Goal: Find contact information: Find contact information

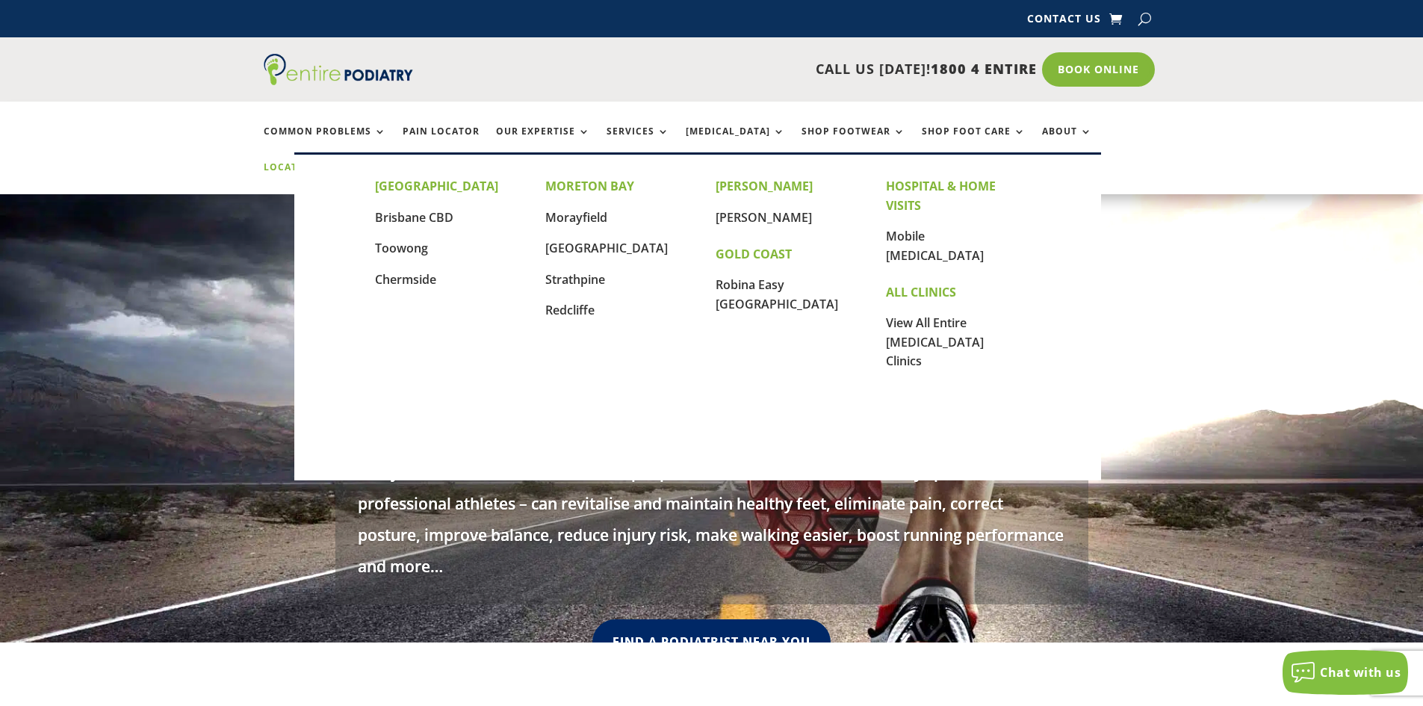
click at [338, 162] on link "Locations" at bounding box center [301, 178] width 75 height 32
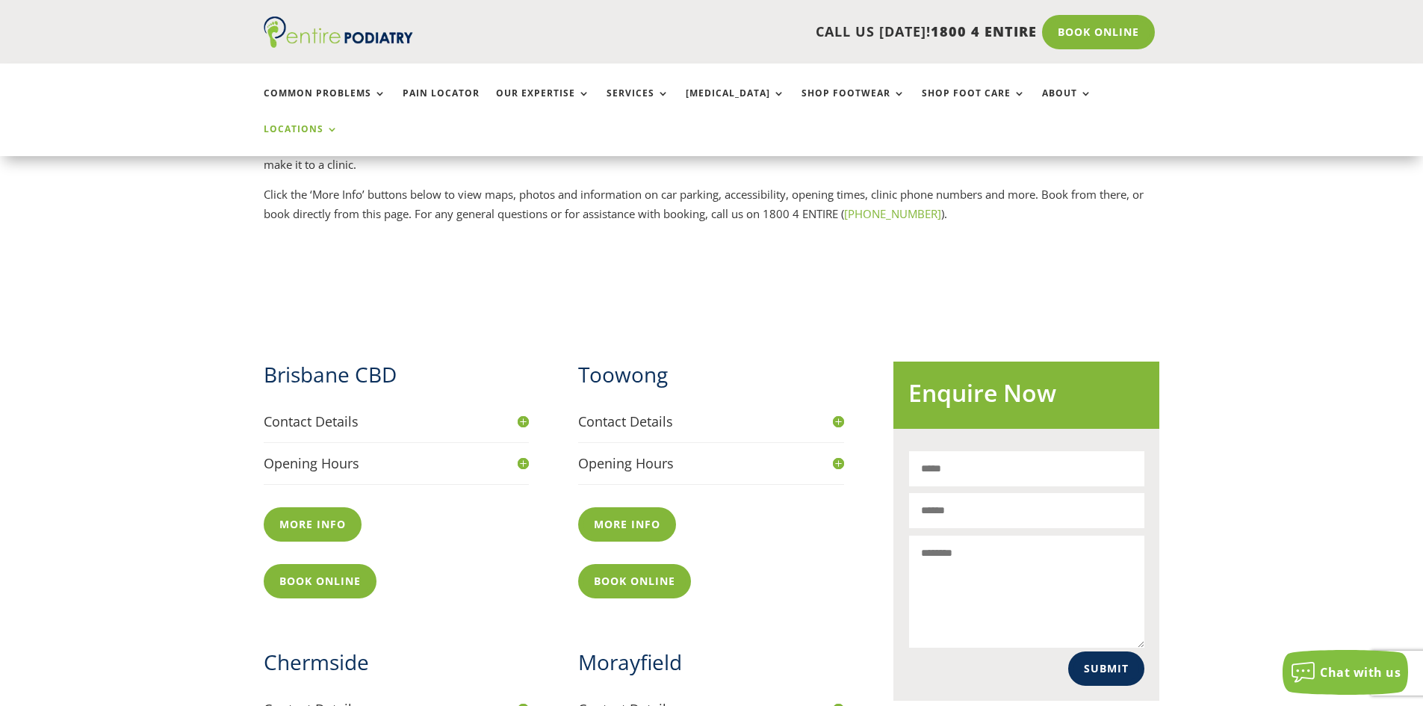
scroll to position [598, 0]
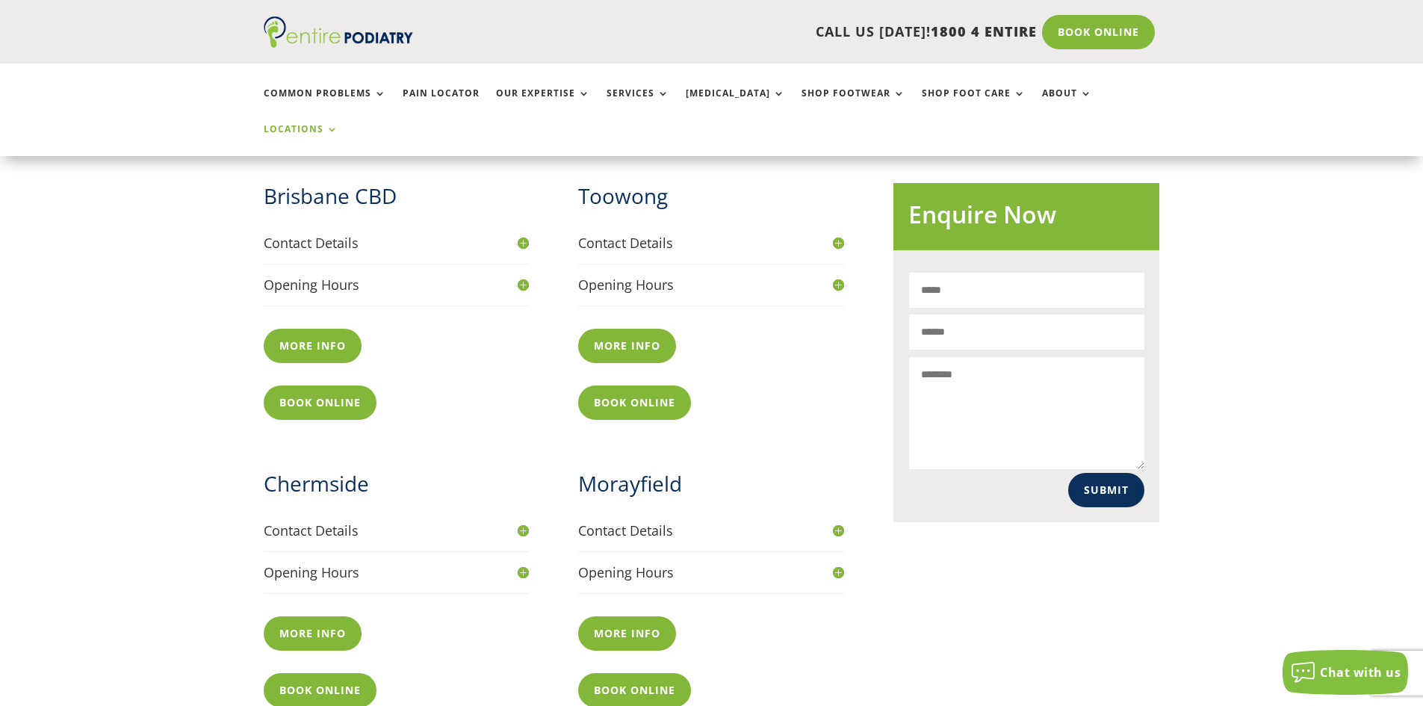
click at [333, 234] on h4 "Contact Details" at bounding box center [397, 243] width 266 height 19
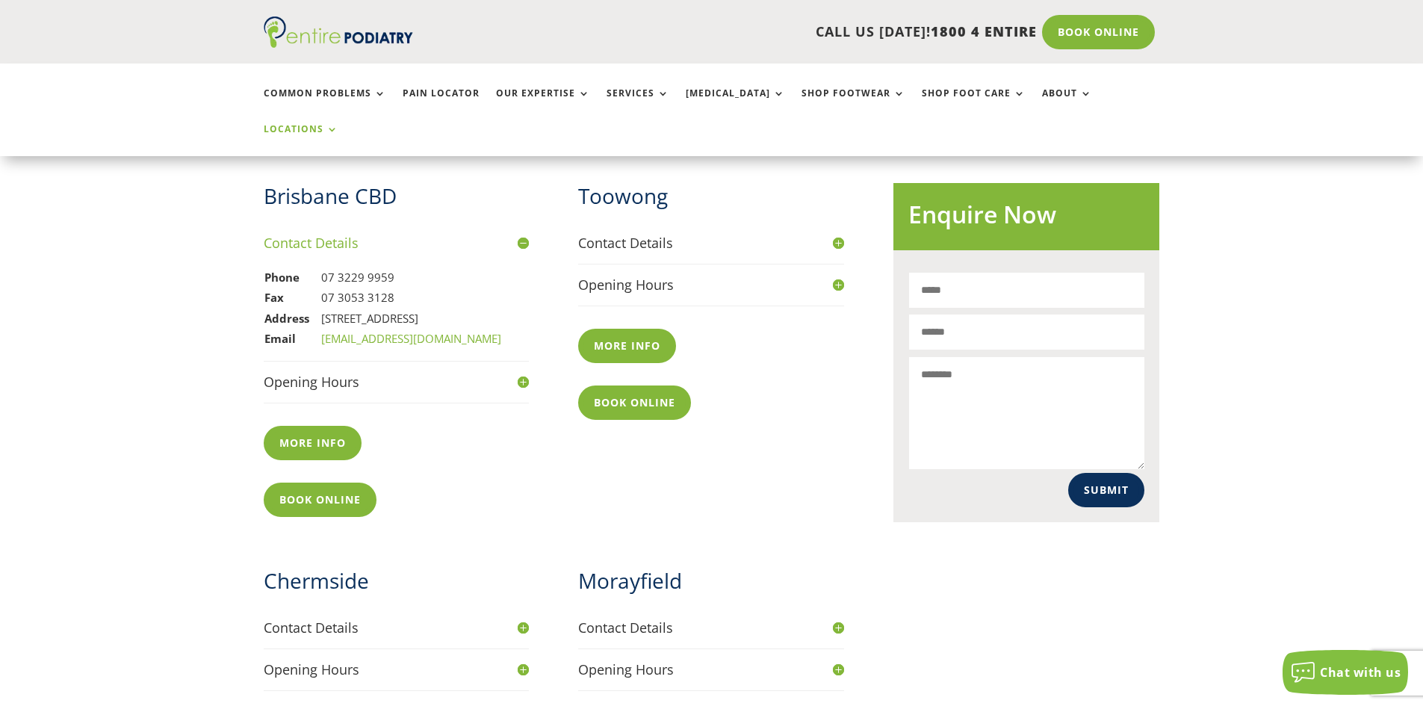
drag, startPoint x: 368, startPoint y: 263, endPoint x: 429, endPoint y: 265, distance: 60.6
click at [429, 309] on td "Level 13, 97 Creek St, Brisbane Q 4000" at bounding box center [412, 319] width 182 height 21
copy td "97 Creek St"
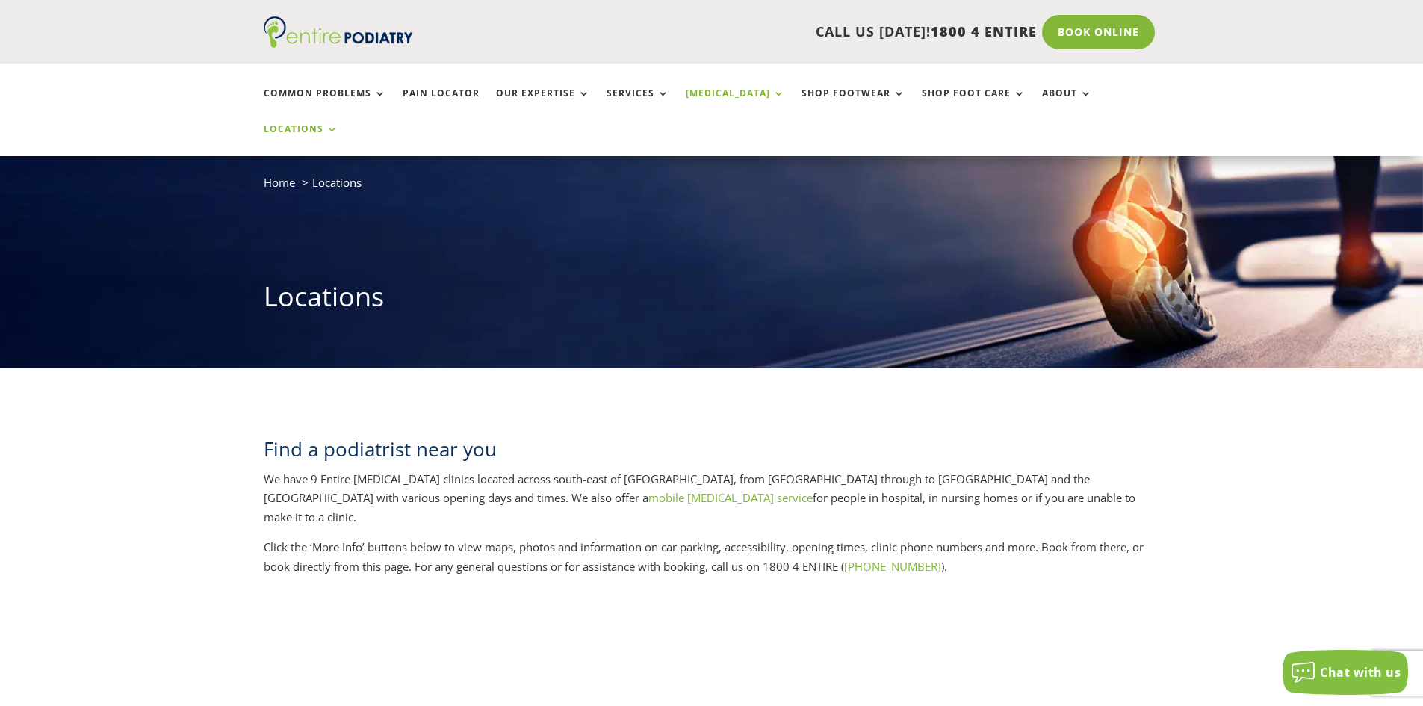
scroll to position [60, 0]
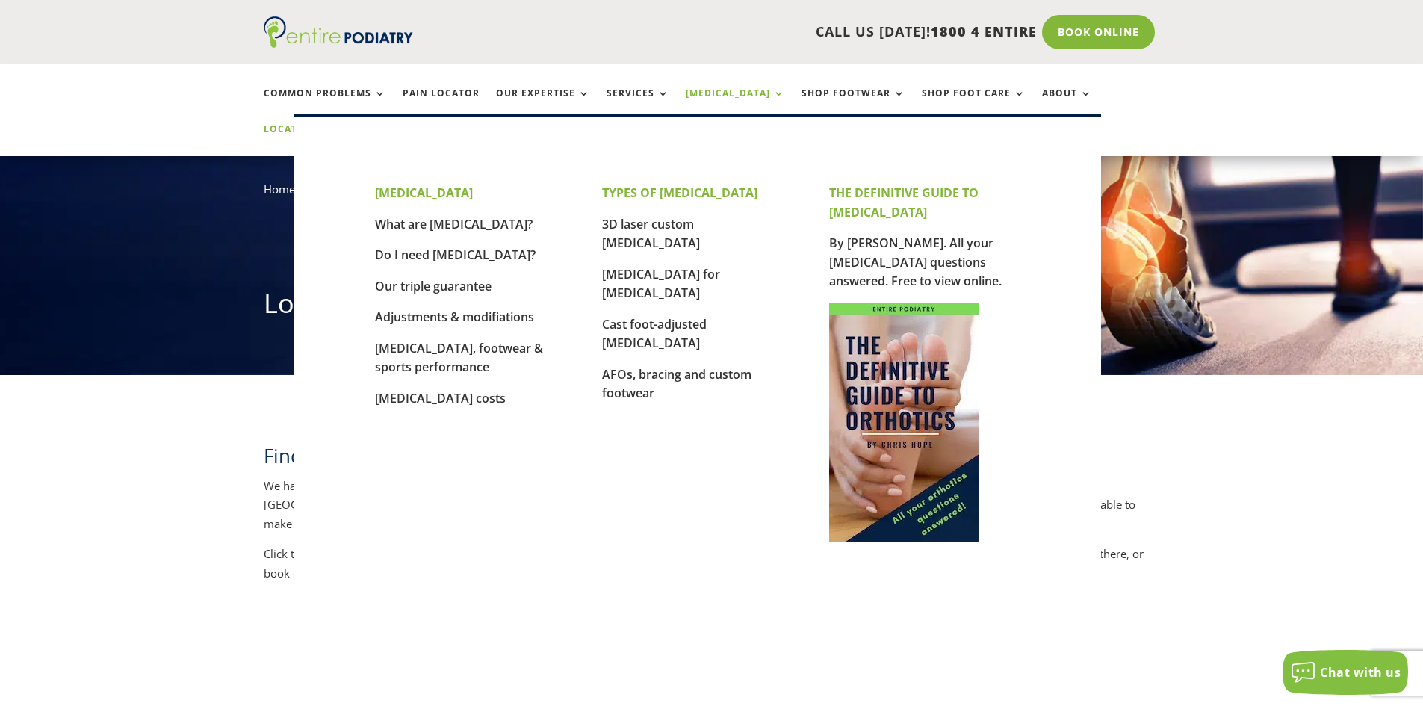
click at [713, 93] on link "[MEDICAL_DATA]" at bounding box center [735, 104] width 99 height 32
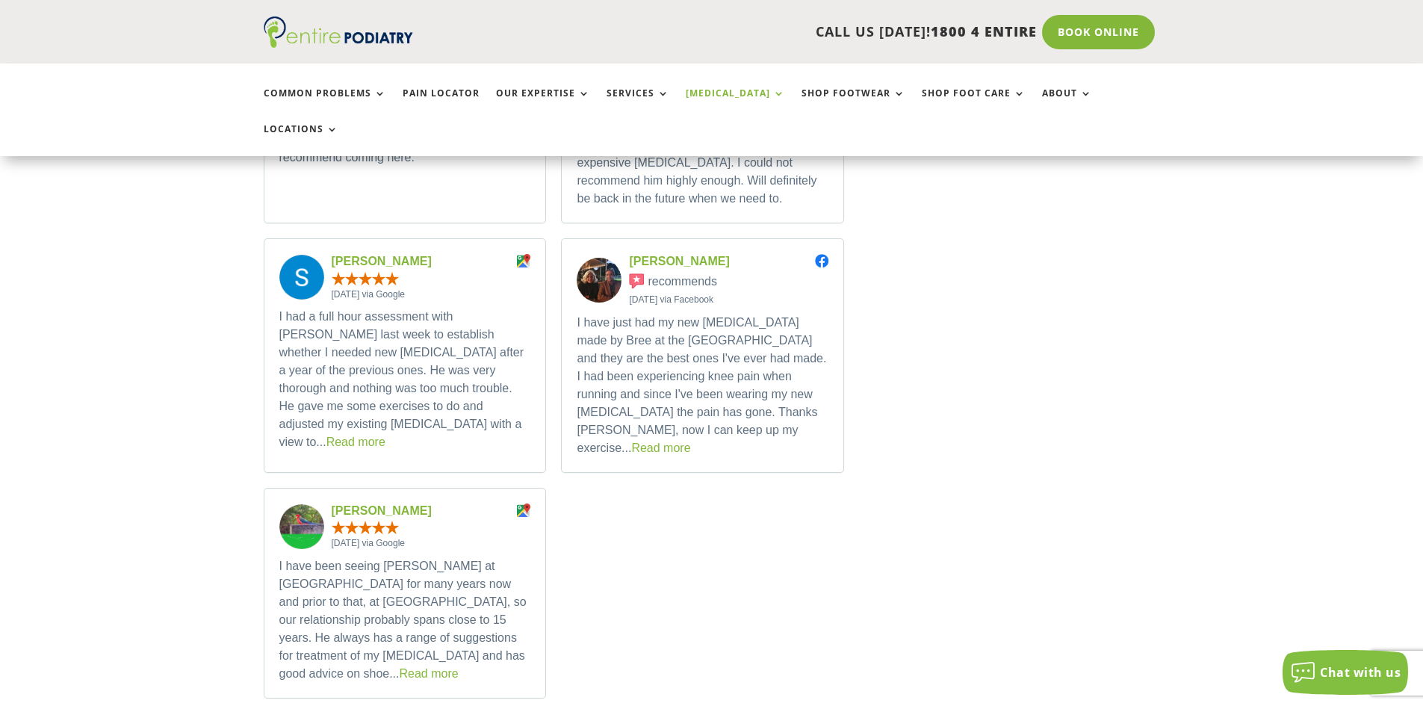
scroll to position [2869, 0]
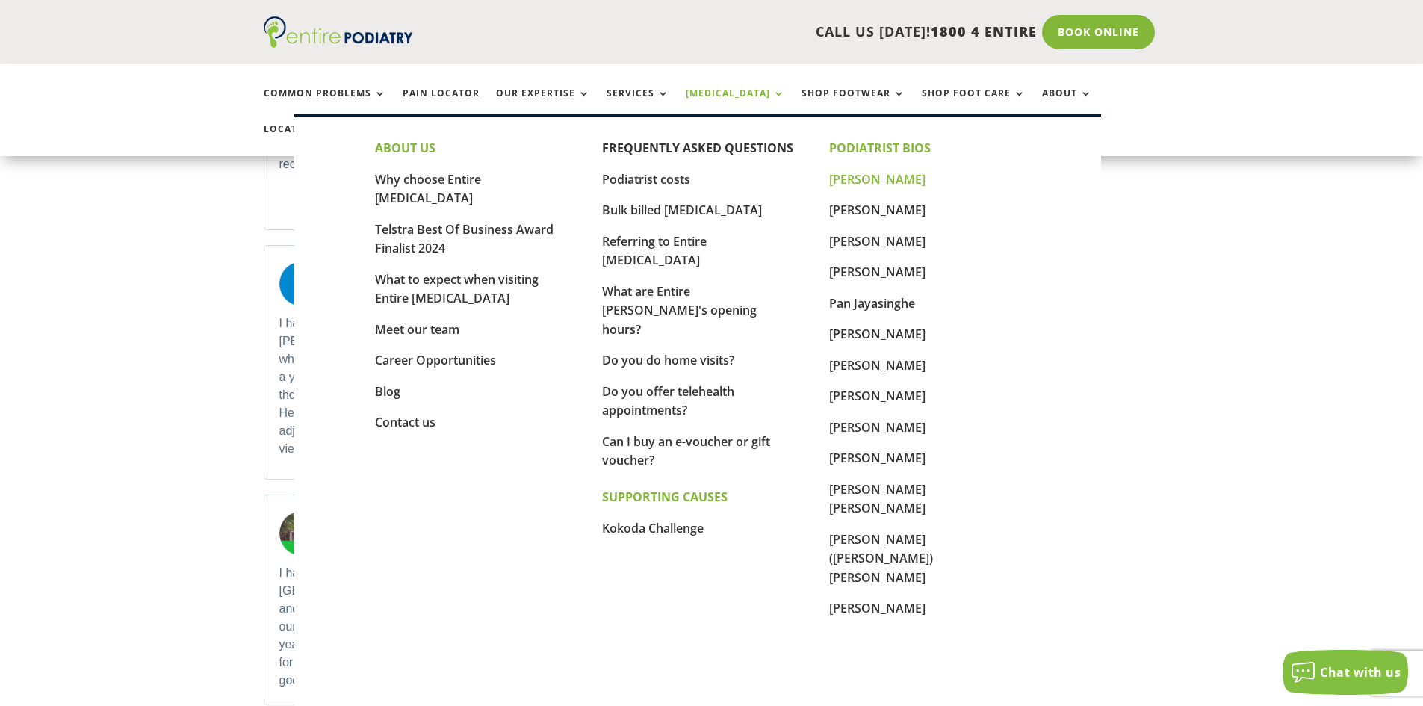
click at [882, 179] on link "[PERSON_NAME]" at bounding box center [877, 179] width 96 height 16
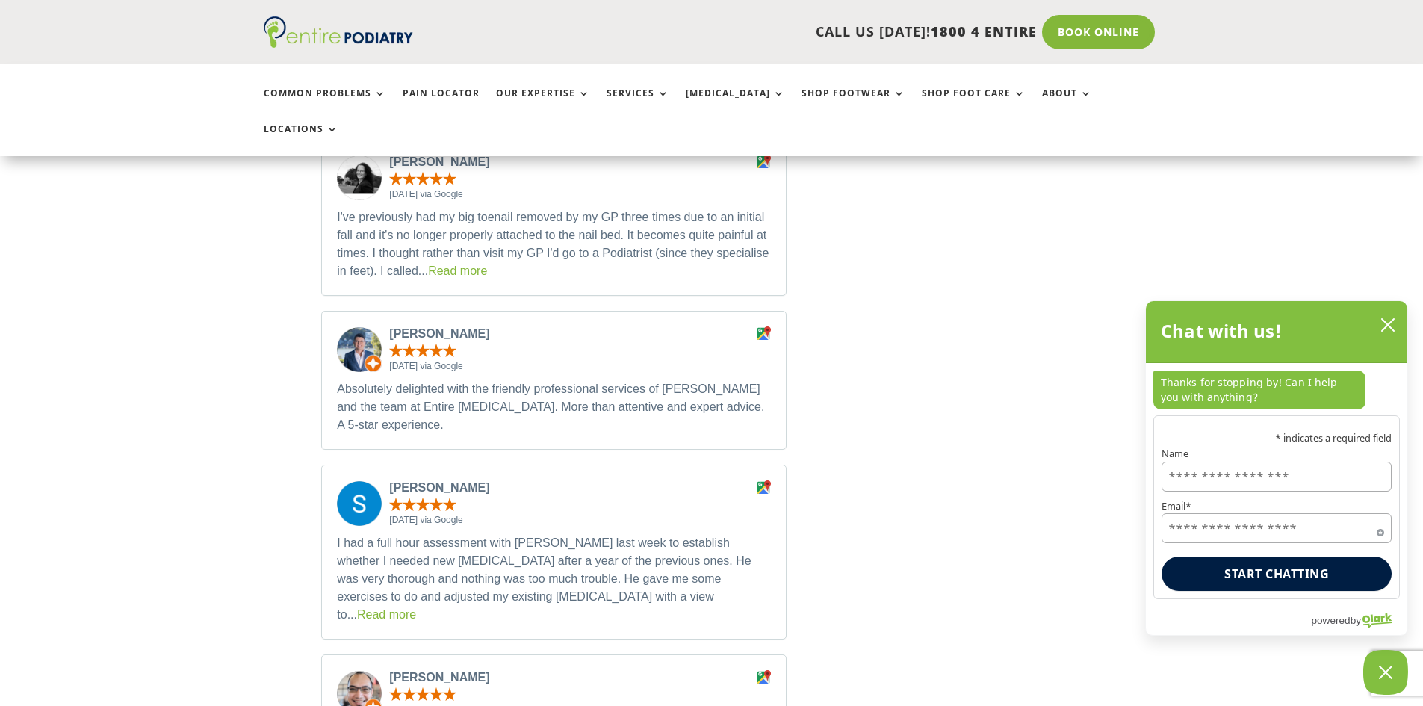
scroll to position [1853, 0]
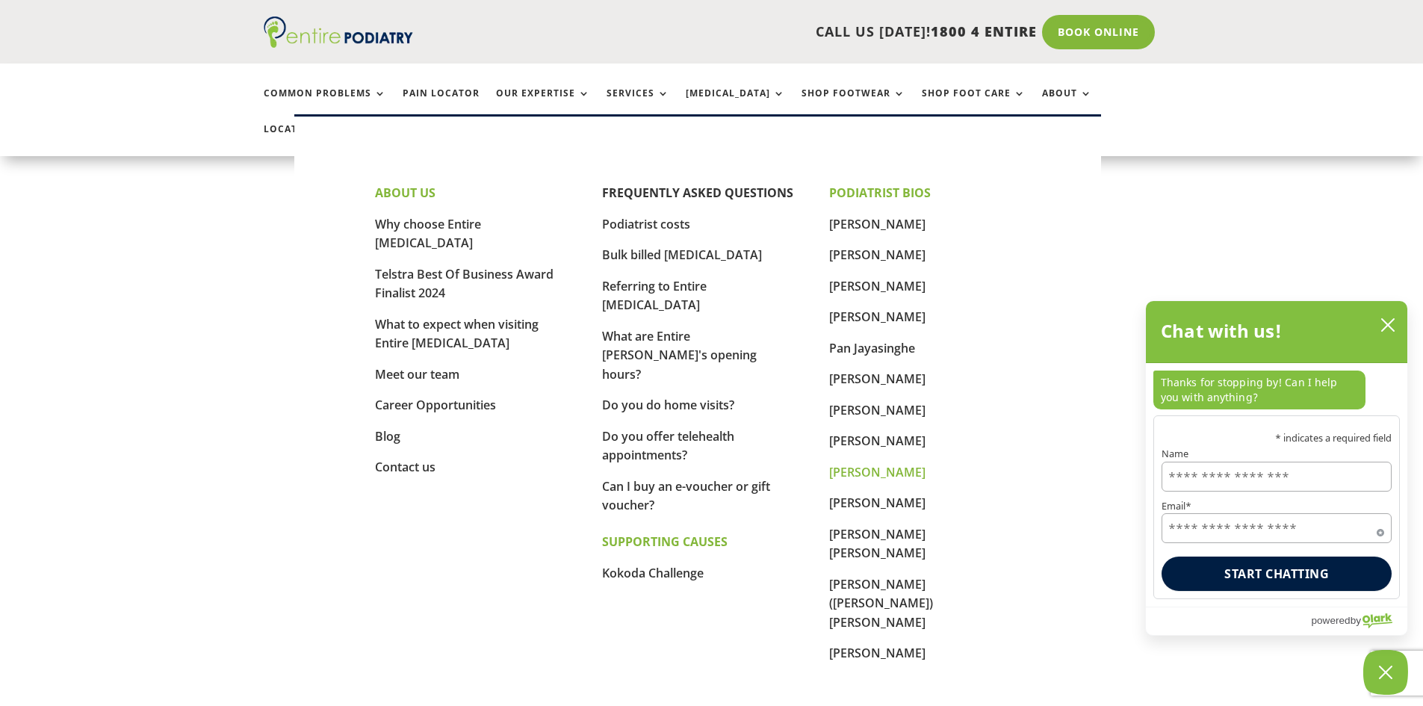
click at [900, 474] on link "[PERSON_NAME]" at bounding box center [877, 472] width 96 height 16
